Goal: Transaction & Acquisition: Download file/media

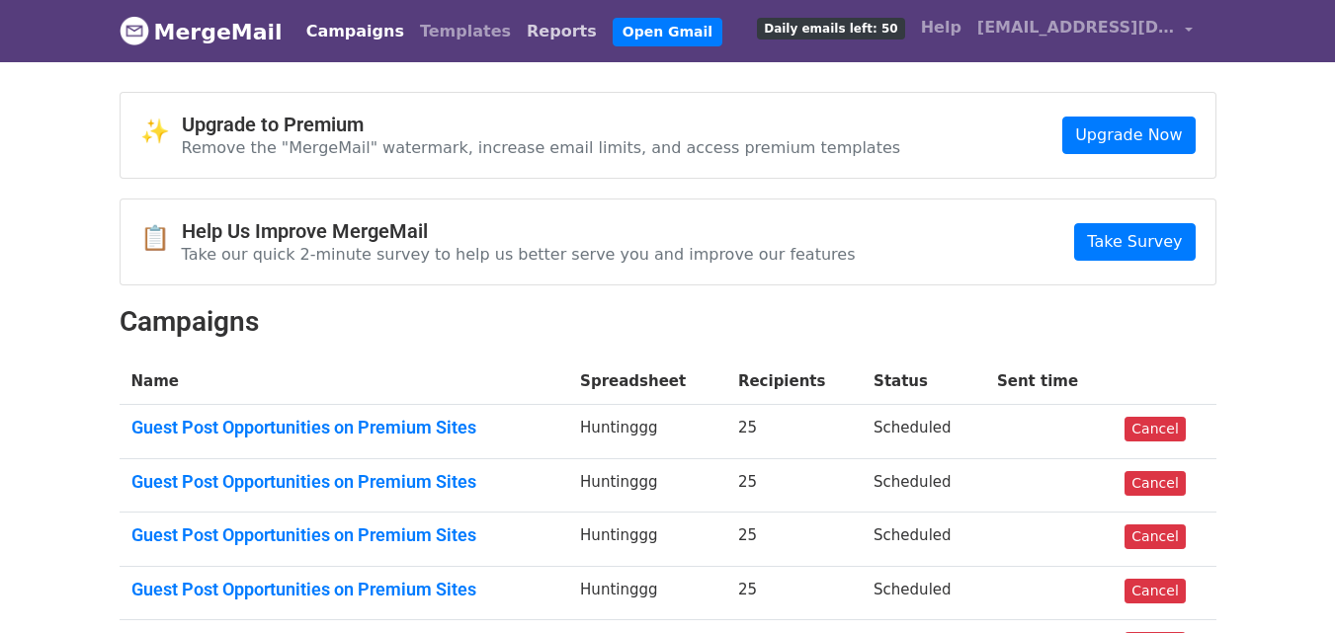
click at [519, 34] on link "Reports" at bounding box center [562, 32] width 86 height 40
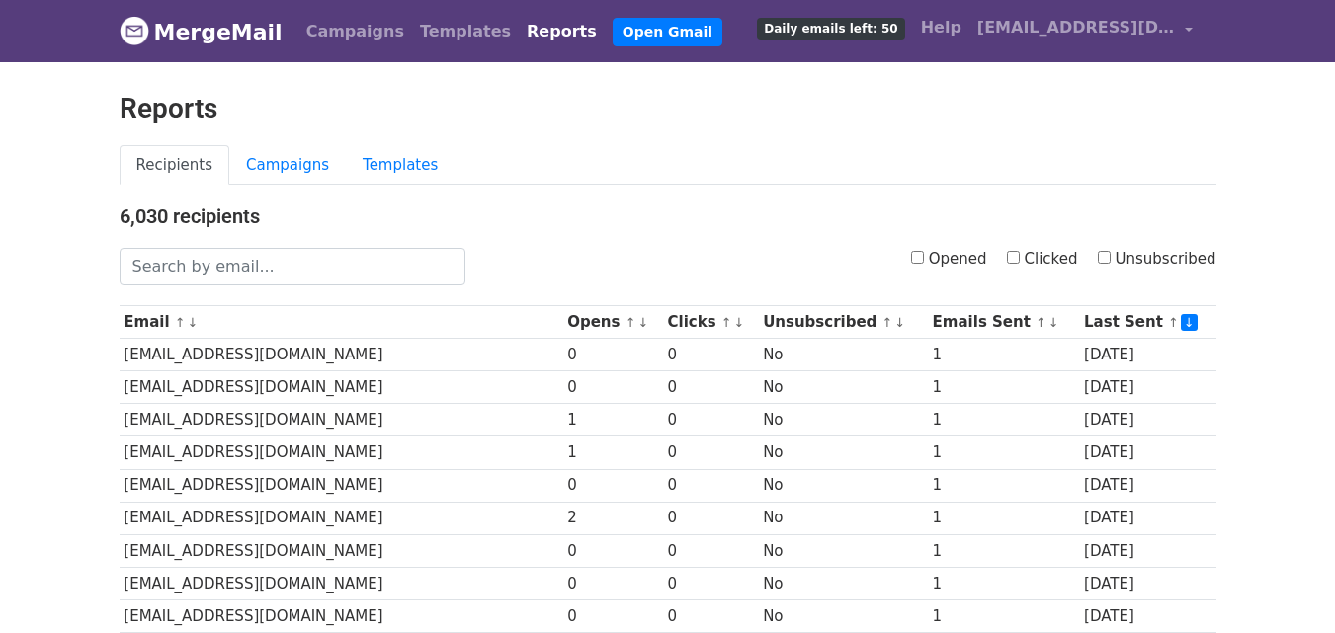
click at [1020, 260] on input "Clicked" at bounding box center [1013, 257] width 13 height 13
checkbox input "true"
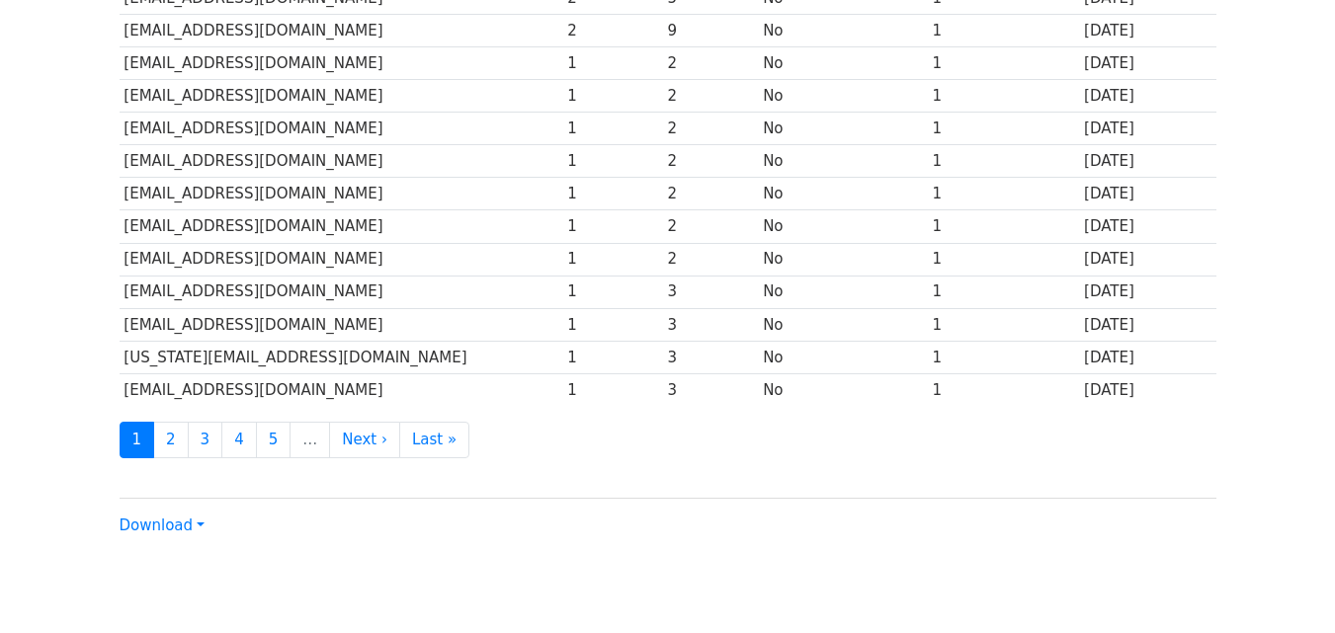
scroll to position [922, 0]
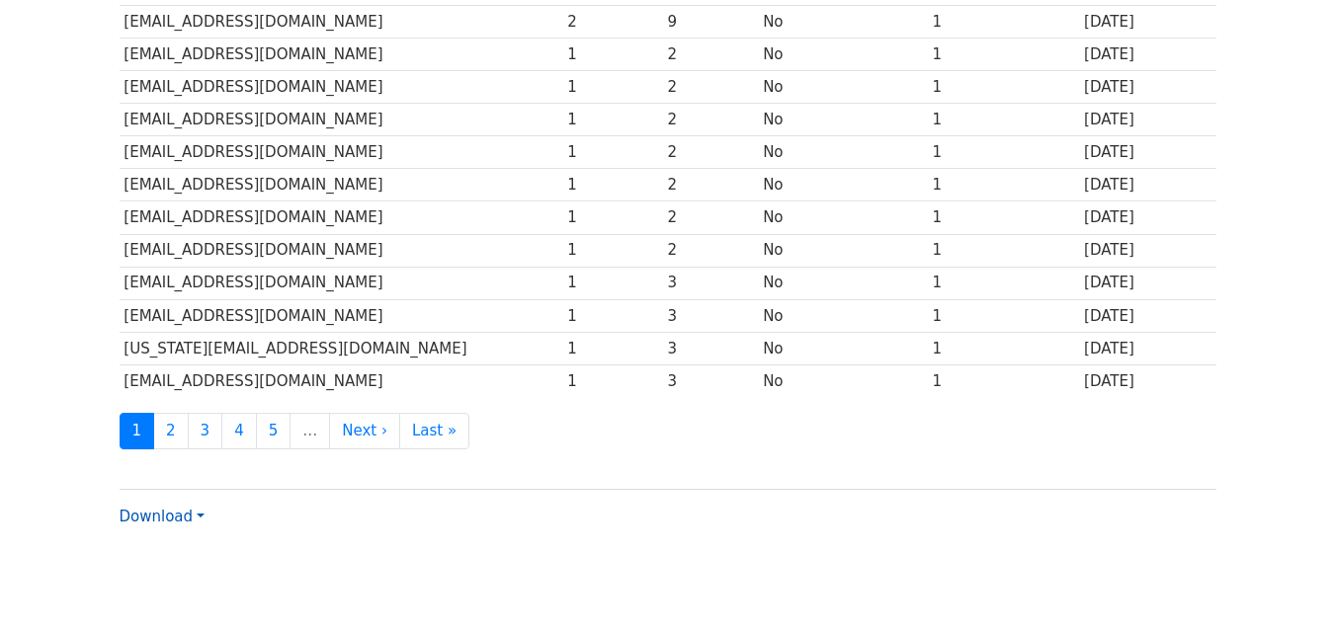
click at [181, 524] on link "Download" at bounding box center [162, 517] width 85 height 18
click at [196, 548] on link "CSV" at bounding box center [199, 555] width 156 height 32
